Goal: Task Accomplishment & Management: Use online tool/utility

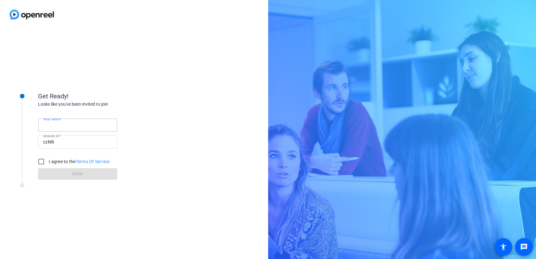
click at [94, 128] on input "Your name" at bounding box center [77, 125] width 69 height 8
type input "[PERSON_NAME]"
drag, startPoint x: 43, startPoint y: 161, endPoint x: 50, endPoint y: 168, distance: 9.9
click at [43, 161] on input "I agree to the Terms Of Service" at bounding box center [41, 161] width 13 height 13
checkbox input "true"
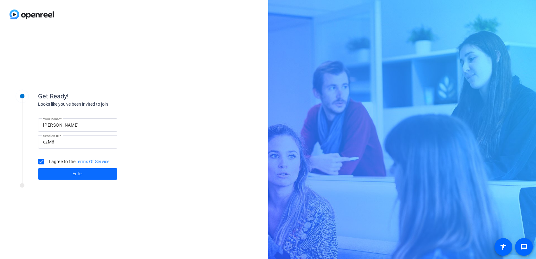
click at [56, 173] on span at bounding box center [77, 173] width 79 height 15
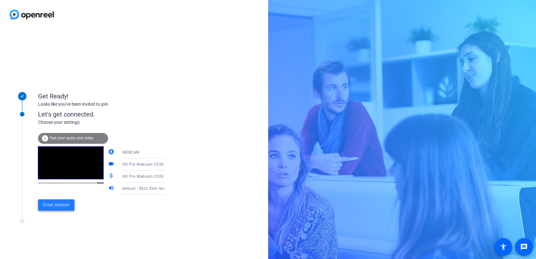
click at [63, 203] on span "Enter session" at bounding box center [56, 204] width 26 height 7
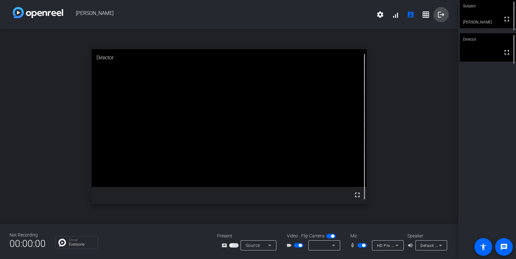
click at [439, 14] on mat-icon "logout" at bounding box center [441, 15] width 8 height 8
